Goal: Complete application form

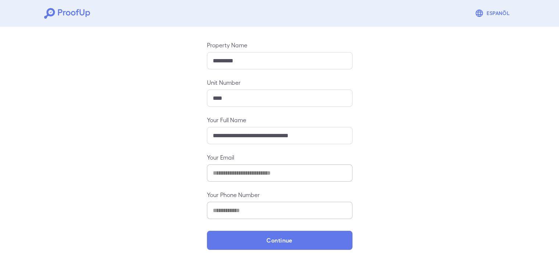
scroll to position [77, 0]
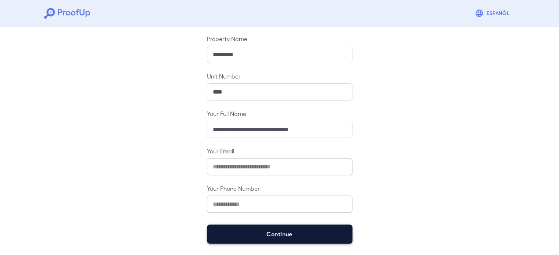
click at [268, 233] on button "Continue" at bounding box center [279, 234] width 145 height 19
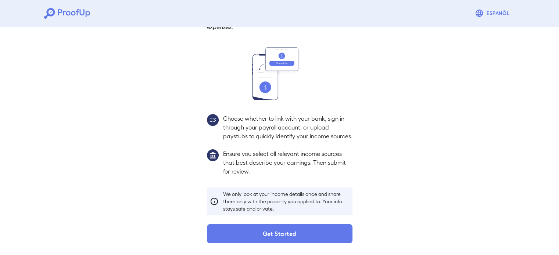
scroll to position [67, 0]
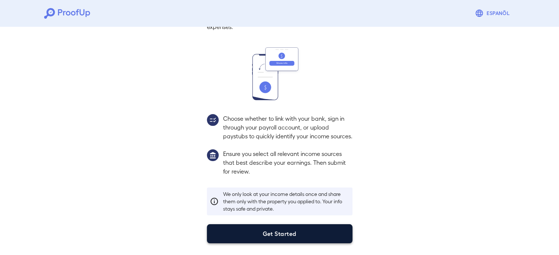
click at [268, 230] on button "Get Started" at bounding box center [279, 233] width 145 height 19
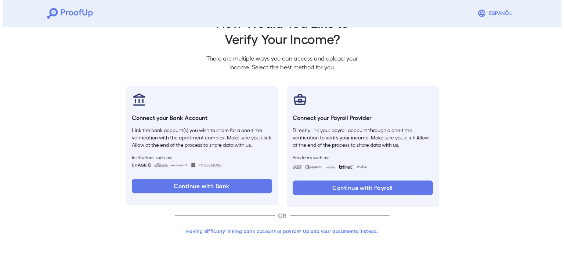
scroll to position [25, 0]
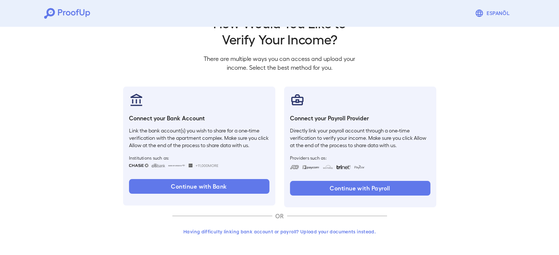
click at [267, 227] on button "Having difficulty linking bank account or payroll? Upload your documents instea…" at bounding box center [279, 231] width 214 height 13
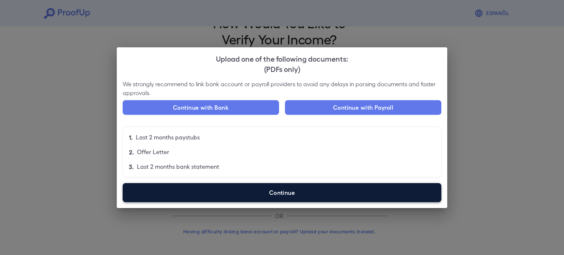
click at [251, 198] on label "Continue" at bounding box center [282, 192] width 319 height 19
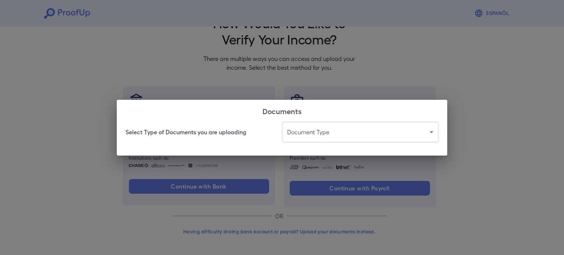
click at [326, 133] on body "Espanõl Go back How Would You Like to Verify Your Income? There are multiple wa…" at bounding box center [282, 115] width 564 height 281
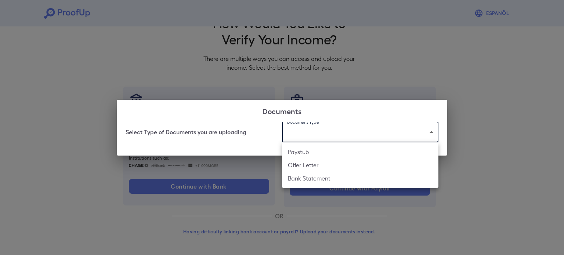
click at [310, 157] on li "Paystub" at bounding box center [360, 151] width 156 height 13
type input "*******"
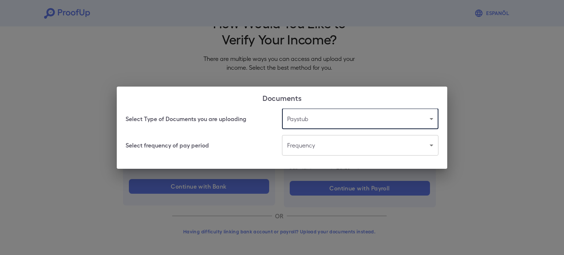
click at [323, 148] on body "Espanõl Go back How Would You Like to Verify Your Income? There are multiple wa…" at bounding box center [282, 115] width 564 height 281
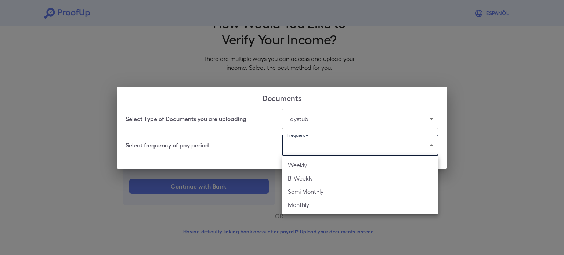
click at [319, 175] on li "Bi-Weekly" at bounding box center [360, 178] width 156 height 13
type input "*********"
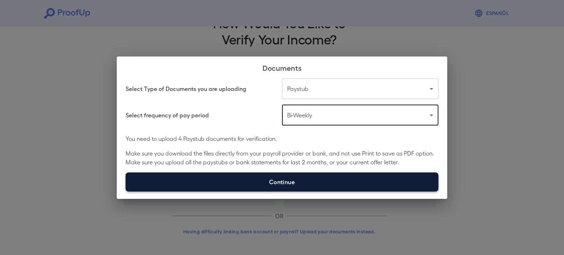
click at [325, 173] on label "Continue" at bounding box center [282, 182] width 313 height 19
click at [126, 191] on input "Continue" at bounding box center [126, 191] width 0 height 0
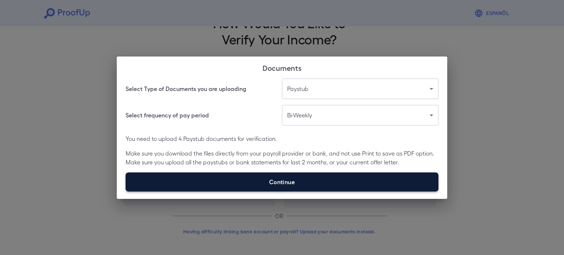
type input "**********"
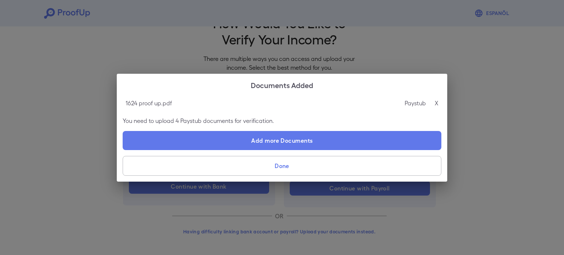
click at [437, 101] on p "X" at bounding box center [437, 103] width 4 height 9
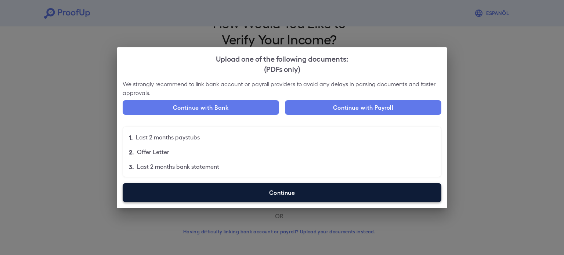
click at [272, 189] on label "Continue" at bounding box center [282, 192] width 319 height 19
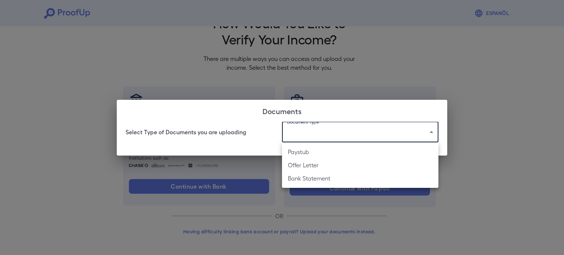
click at [317, 128] on body "Espanõl Go back How Would You Like to Verify Your Income? There are multiple wa…" at bounding box center [282, 115] width 564 height 281
click at [325, 155] on li "Paystub" at bounding box center [360, 151] width 156 height 13
type input "*******"
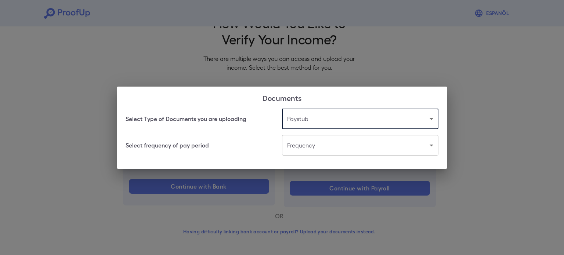
click at [319, 148] on body "Espanõl Go back How Would You Like to Verify Your Income? There are multiple wa…" at bounding box center [282, 115] width 564 height 281
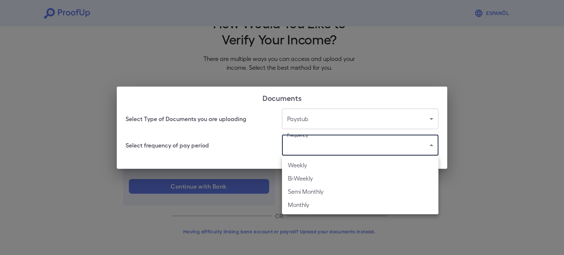
click at [317, 177] on li "Bi-Weekly" at bounding box center [360, 178] width 156 height 13
type input "*********"
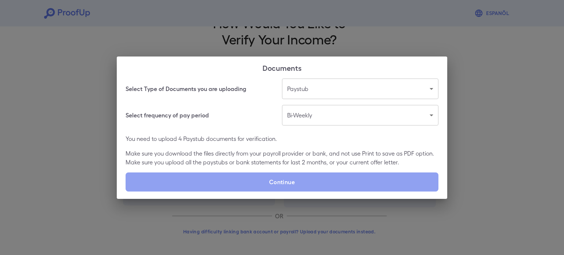
click at [317, 177] on label "Continue" at bounding box center [282, 182] width 313 height 19
click at [126, 191] on input "Continue" at bounding box center [126, 191] width 0 height 0
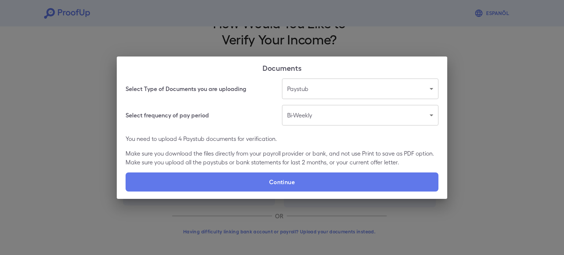
type input "**********"
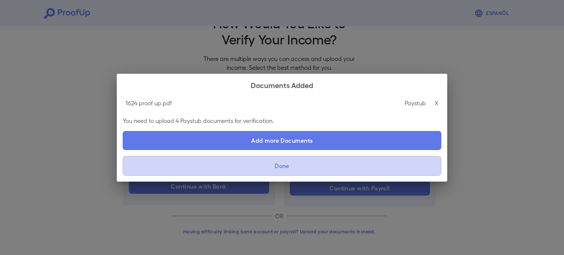
click at [281, 169] on button "Done" at bounding box center [282, 166] width 319 height 20
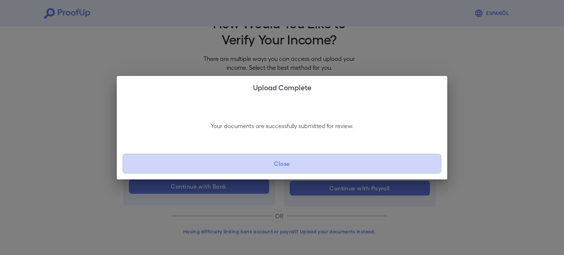
click at [267, 166] on button "Close" at bounding box center [282, 164] width 319 height 20
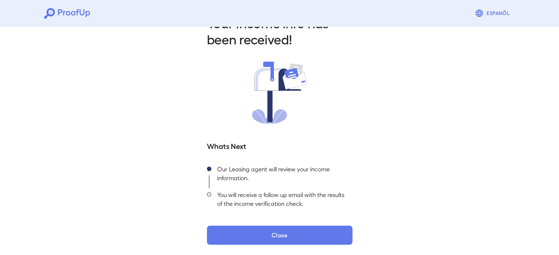
scroll to position [26, 0]
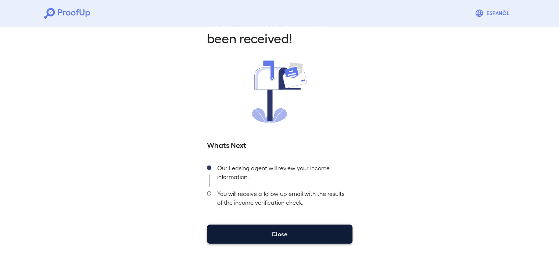
click at [267, 236] on button "Close" at bounding box center [279, 234] width 145 height 19
